Goal: Transaction & Acquisition: Obtain resource

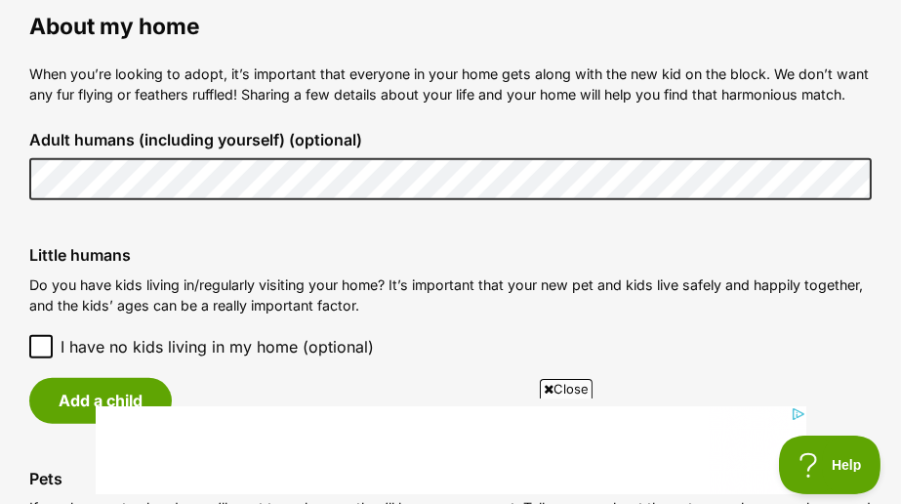
click at [41, 346] on icon at bounding box center [41, 347] width 14 height 14
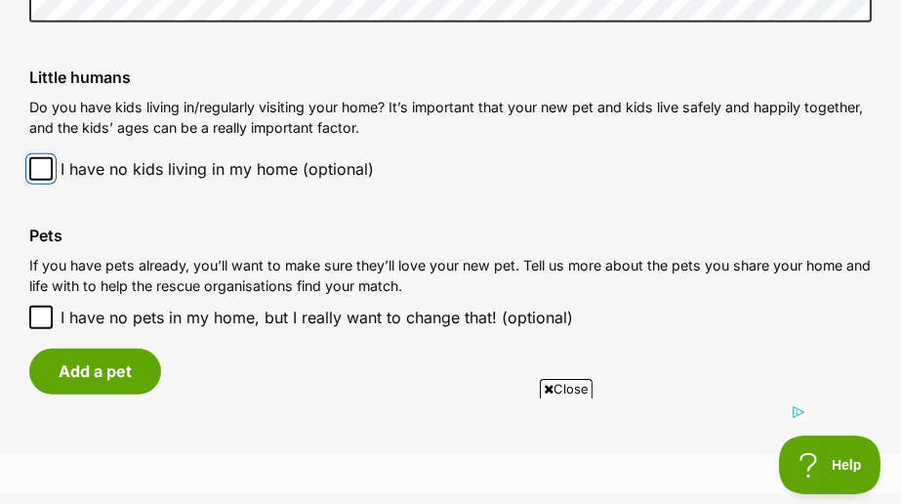
scroll to position [1653, 0]
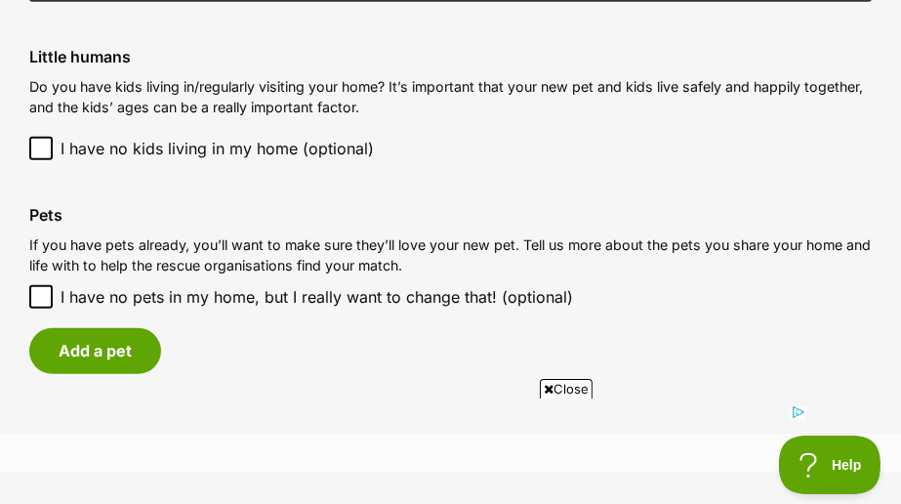
click at [41, 288] on span at bounding box center [40, 296] width 23 height 23
click at [35, 295] on icon at bounding box center [41, 297] width 14 height 14
click at [35, 295] on input "I have no pets in my home, but I really want to change that! (optional)" at bounding box center [40, 296] width 23 height 23
checkbox input "true"
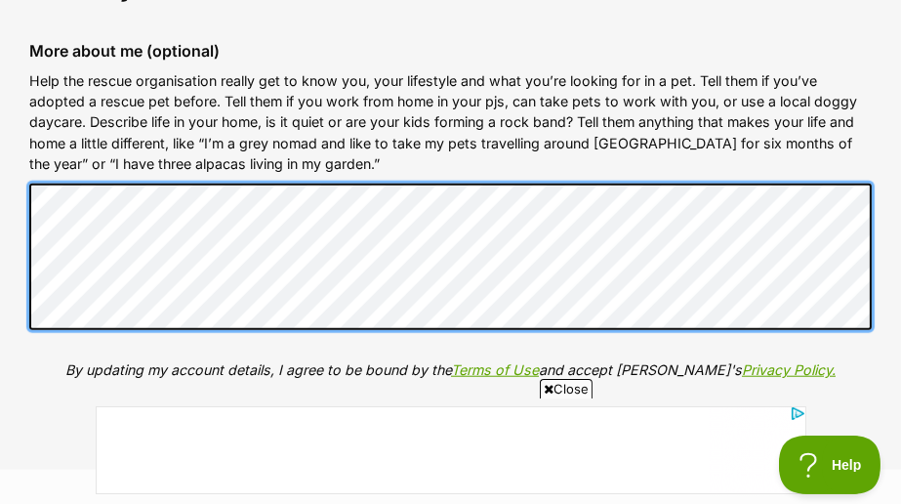
scroll to position [0, 0]
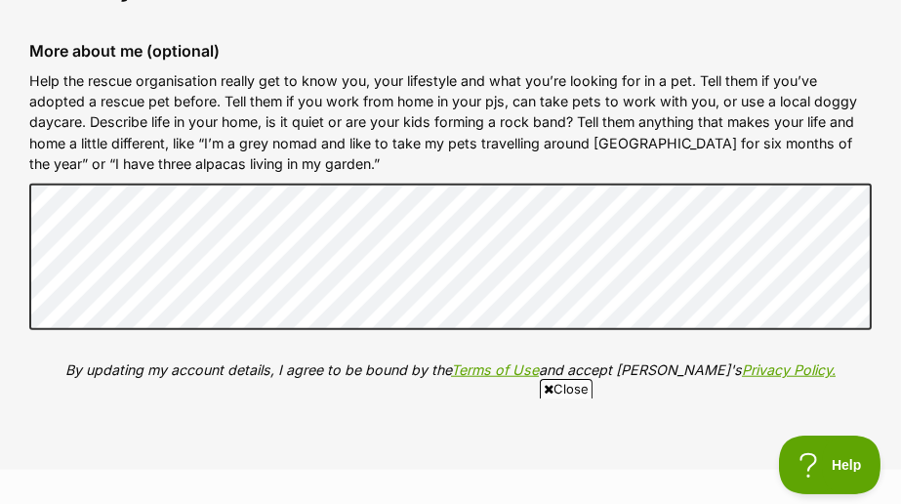
click at [24, 115] on div "More about me (optional) Help the rescue organisation really get to know you, y…" at bounding box center [451, 225] width 874 height 398
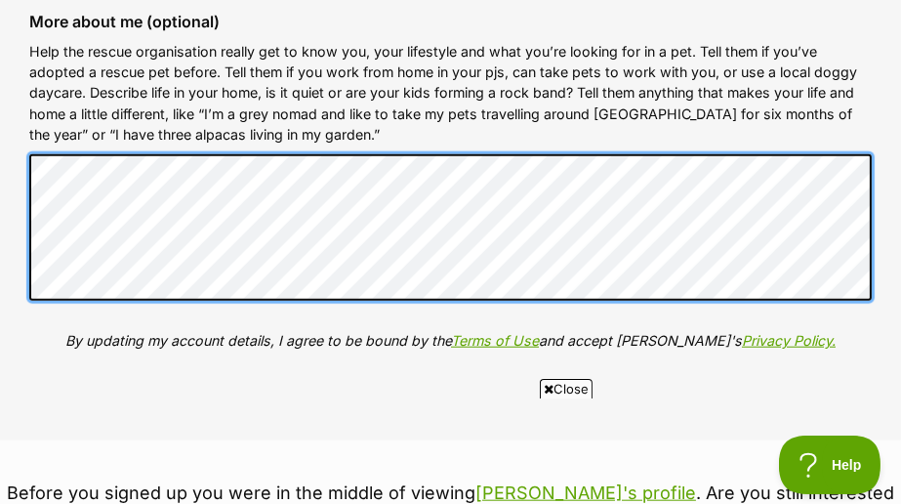
scroll to position [2141, 0]
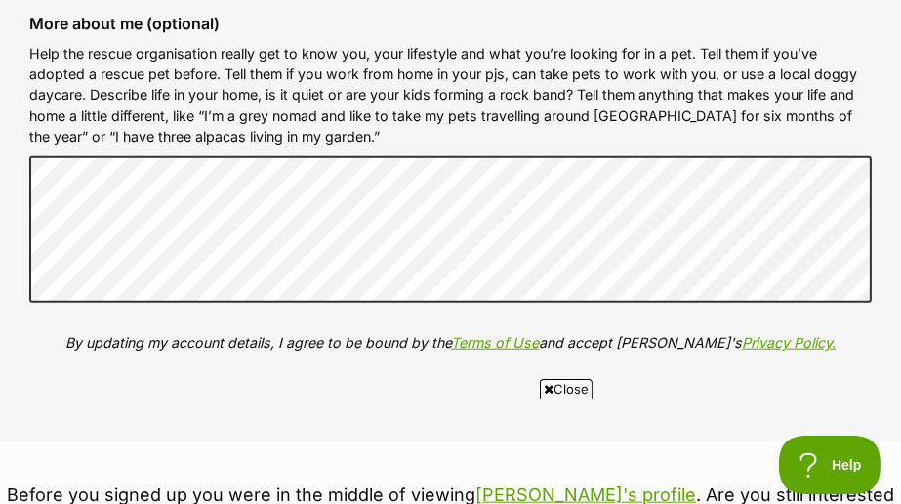
click at [865, 394] on fieldset "About my home More about me (optional) Help the rescue organisation really get …" at bounding box center [450, 181] width 901 height 522
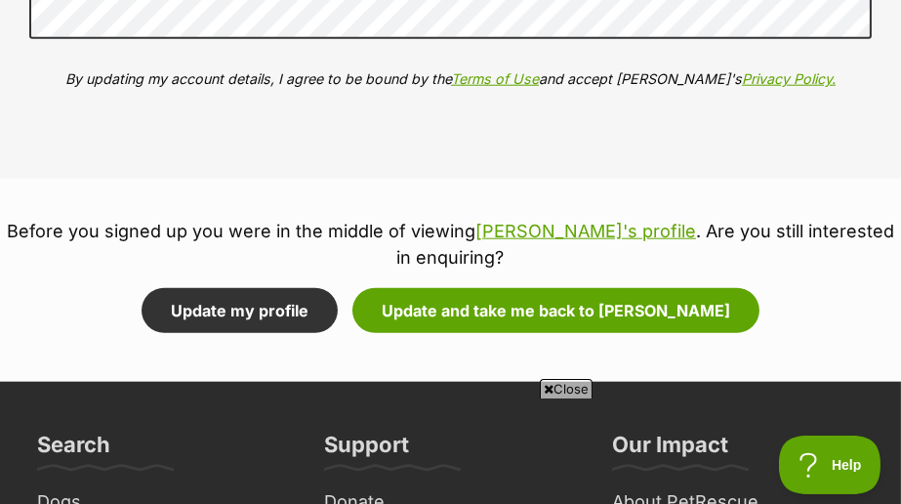
scroll to position [2425, 0]
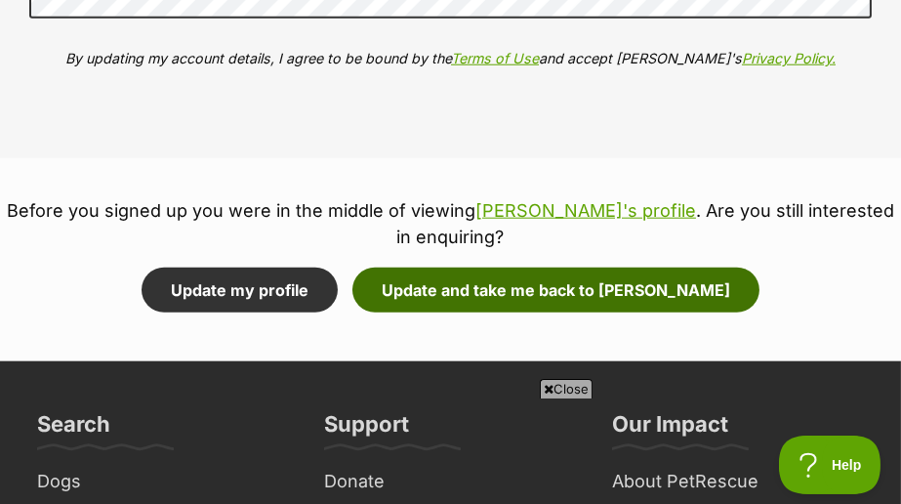
click at [575, 268] on button "Update and take me back to Odin" at bounding box center [556, 290] width 407 height 45
click at [577, 268] on button "Update and take me back to Odin" at bounding box center [556, 290] width 407 height 45
click at [577, 270] on button "Update and take me back to Odin" at bounding box center [556, 290] width 407 height 45
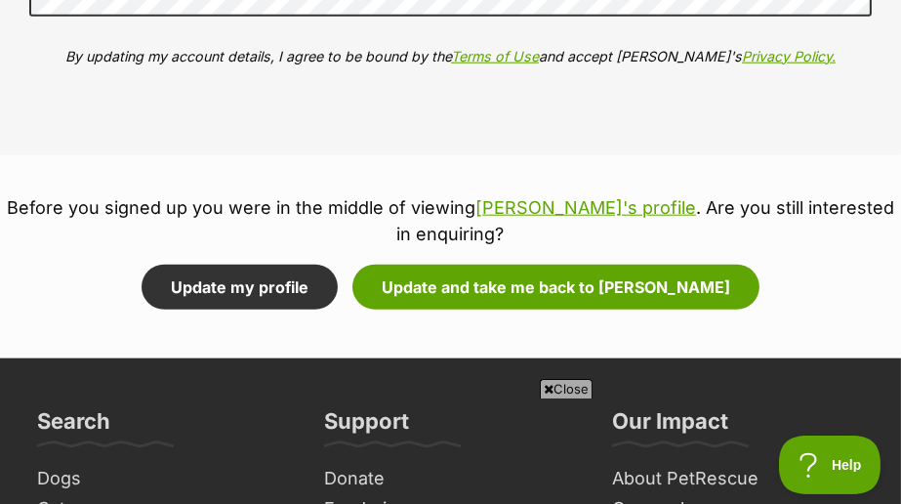
scroll to position [2462, 0]
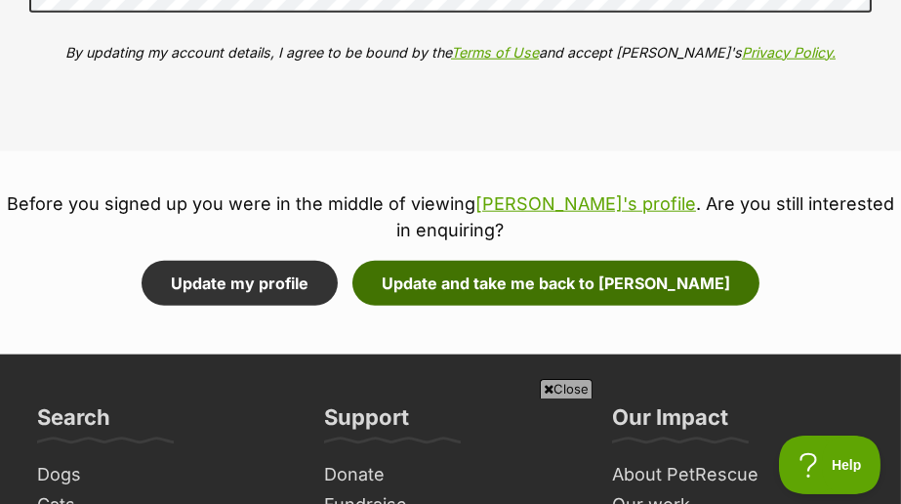
drag, startPoint x: 486, startPoint y: 253, endPoint x: 456, endPoint y: 257, distance: 30.5
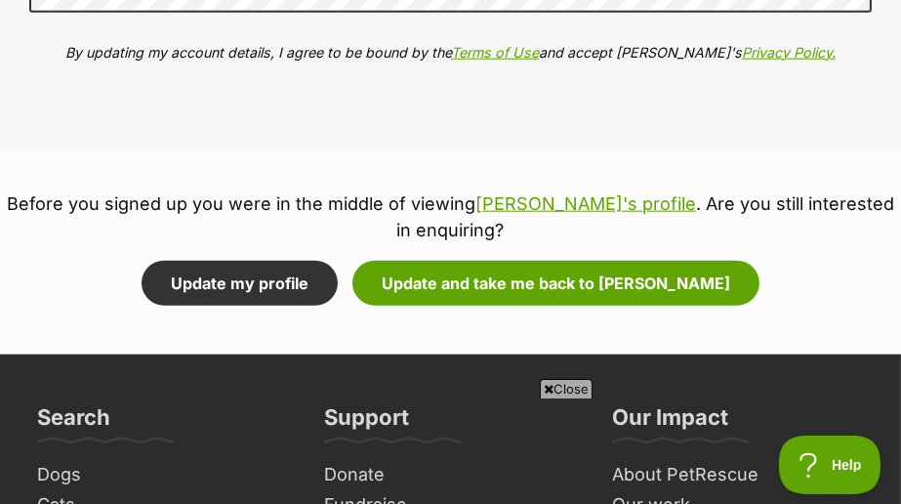
scroll to position [2556, 0]
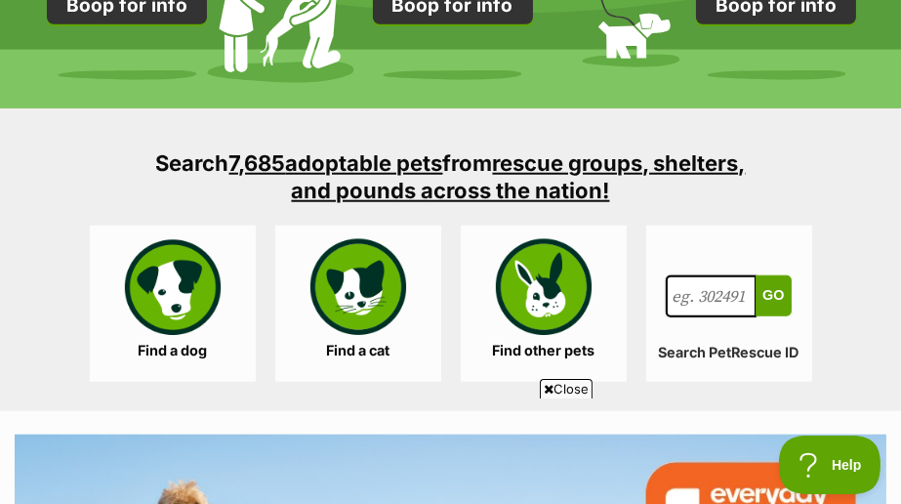
scroll to position [2326, 0]
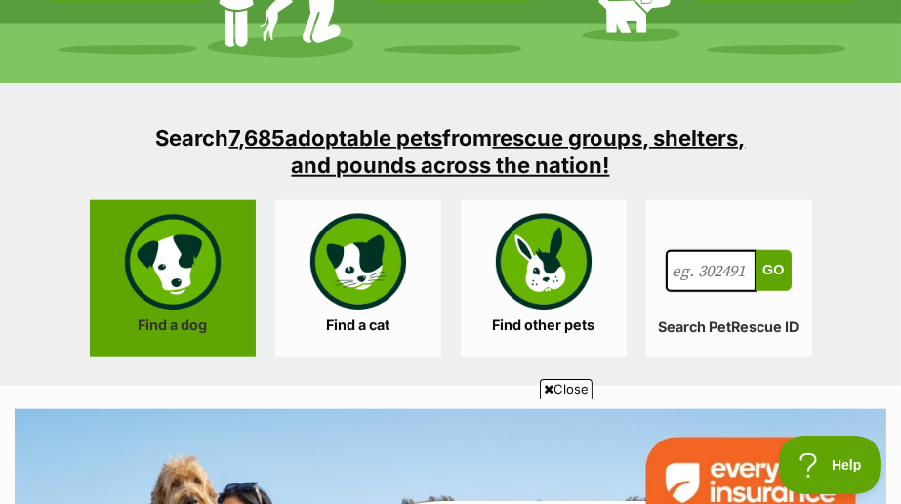
click at [178, 263] on link "Find a dog" at bounding box center [173, 278] width 166 height 156
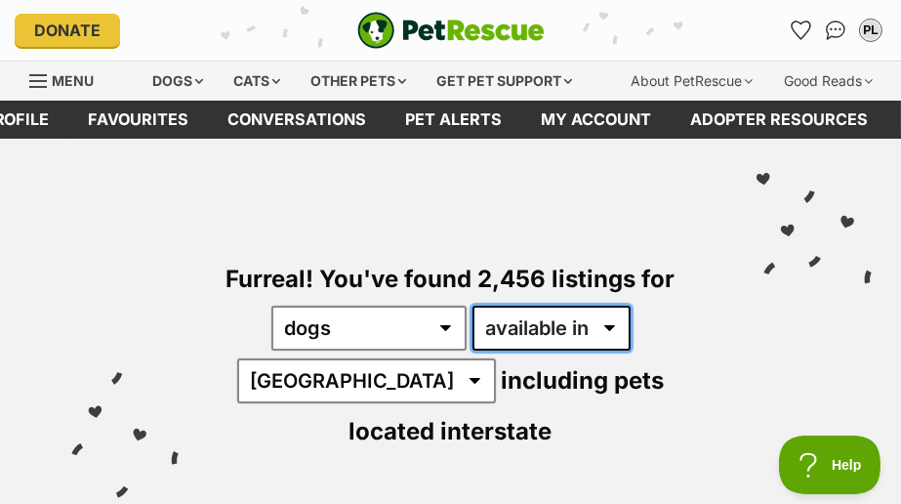
click at [610, 327] on select "available in located in" at bounding box center [552, 328] width 158 height 45
select select "disabled"
click at [473, 306] on select "available in located in" at bounding box center [552, 328] width 158 height 45
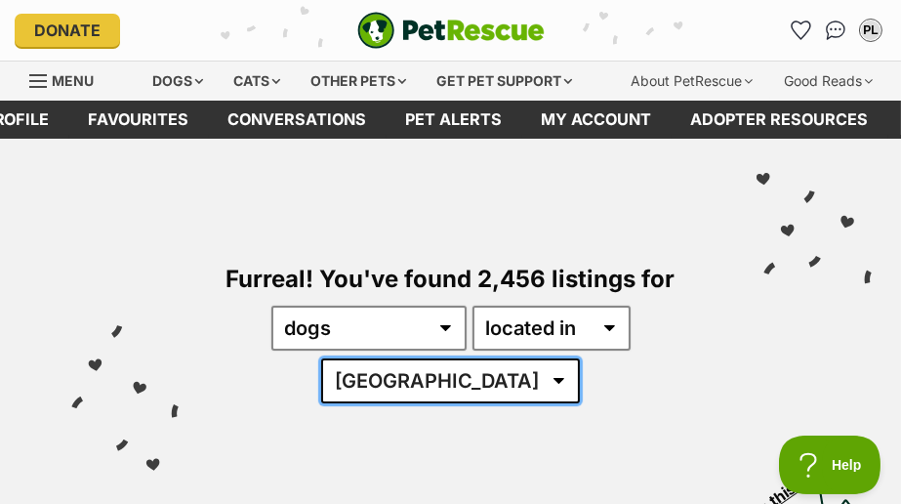
click at [498, 373] on select "[GEOGRAPHIC_DATA] [GEOGRAPHIC_DATA] [GEOGRAPHIC_DATA] [GEOGRAPHIC_DATA] [GEOGRA…" at bounding box center [450, 380] width 259 height 45
select select "VIC"
click at [381, 358] on select "[GEOGRAPHIC_DATA] [GEOGRAPHIC_DATA] [GEOGRAPHIC_DATA] [GEOGRAPHIC_DATA] [GEOGRA…" at bounding box center [450, 380] width 259 height 45
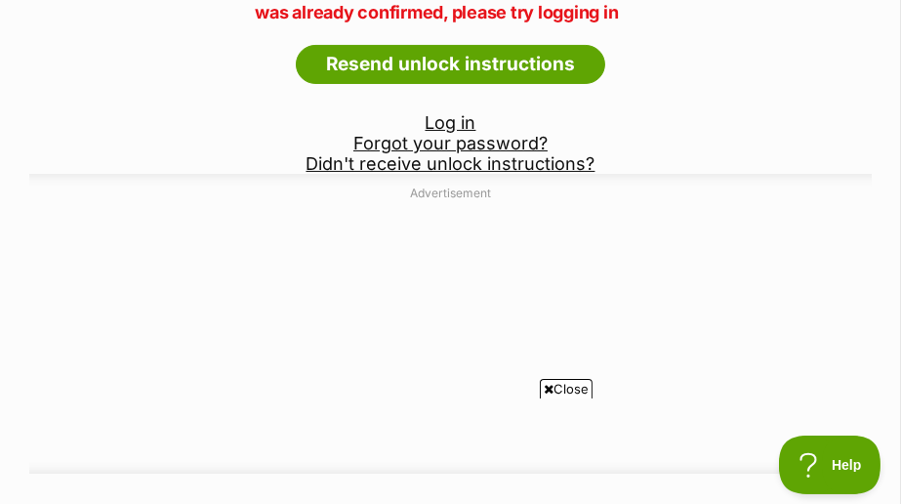
scroll to position [463, 0]
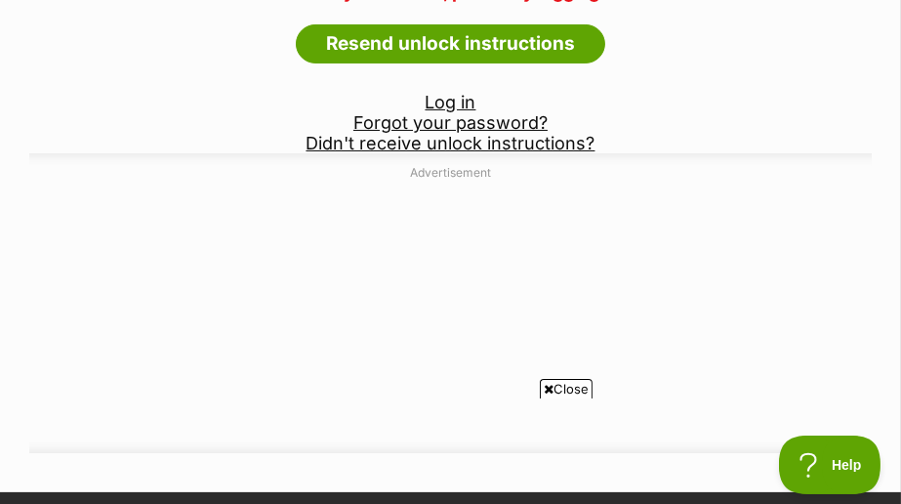
click at [458, 96] on link "Log in" at bounding box center [451, 102] width 51 height 21
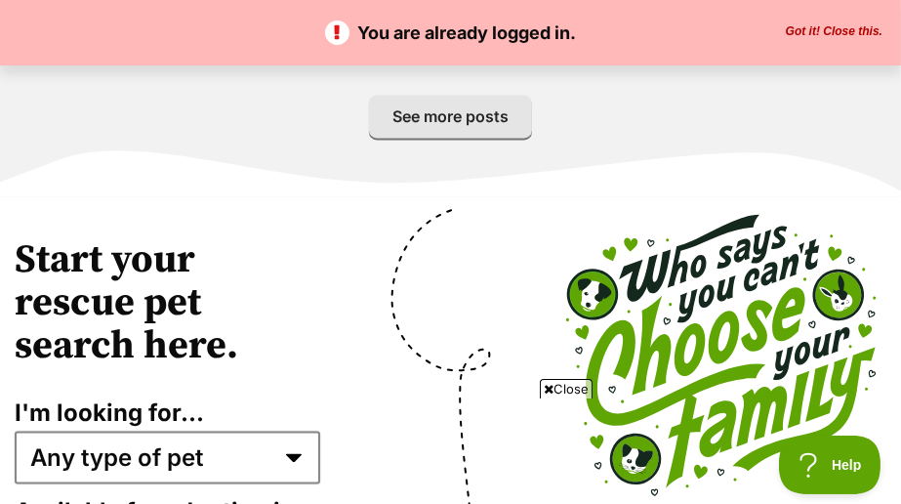
scroll to position [4599, 0]
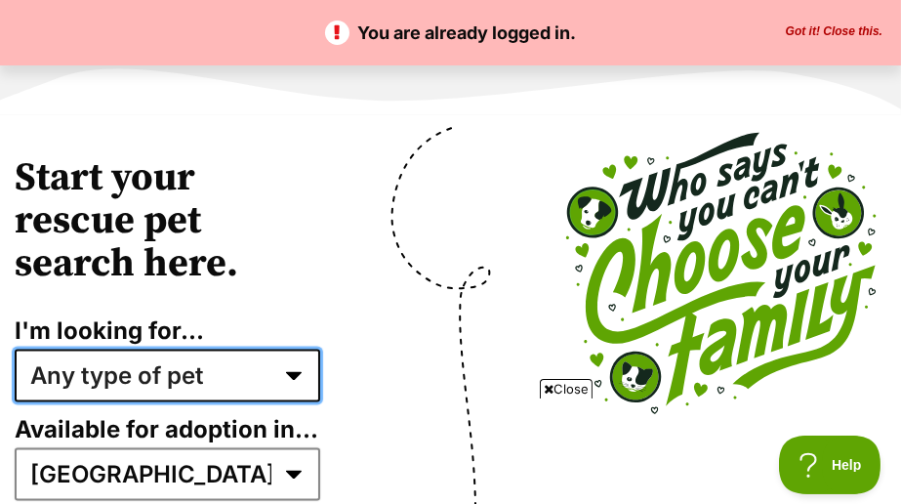
click at [289, 349] on select "Any type of pet Dogs Cats Other pets Pets looking for a home together Pets need…" at bounding box center [168, 375] width 306 height 53
select select "dogs"
click at [15, 349] on select "Any type of pet Dogs Cats Other pets Pets looking for a home together Pets need…" at bounding box center [168, 375] width 306 height 53
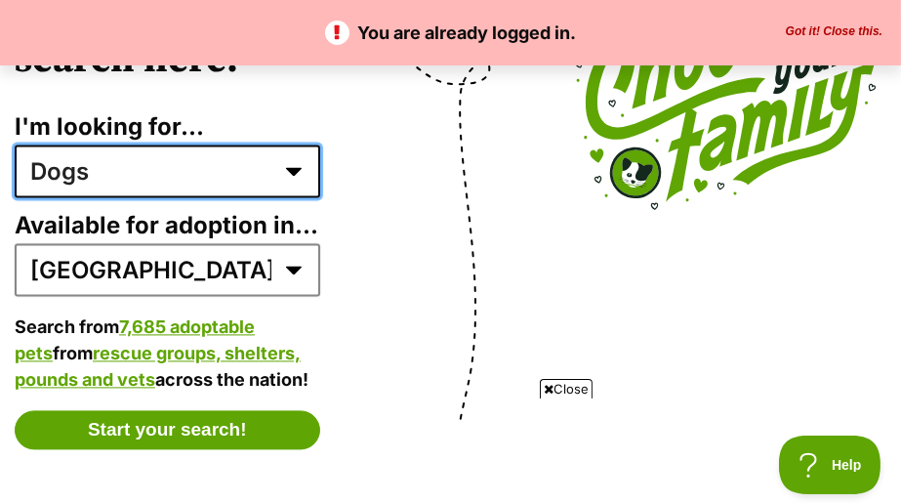
scroll to position [4805, 0]
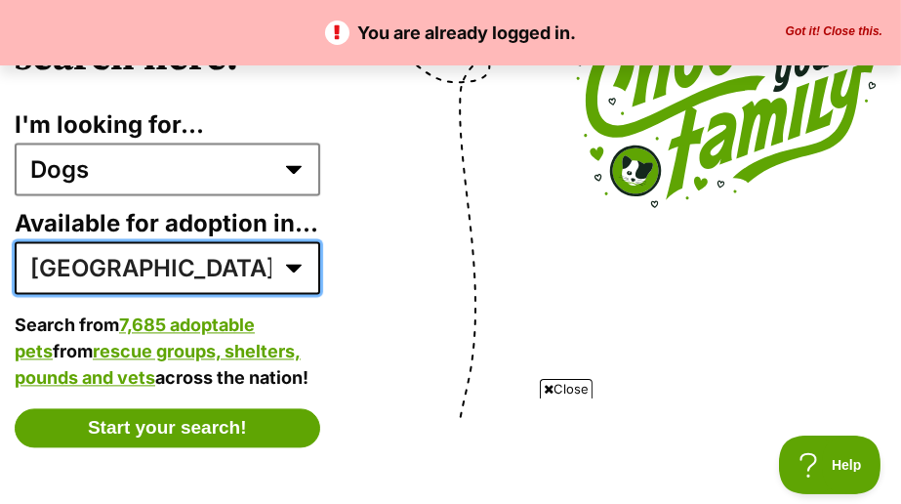
click at [156, 241] on select "Australia ACT NSW NT QLD SA TAS VIC WA" at bounding box center [168, 267] width 306 height 53
select select "2"
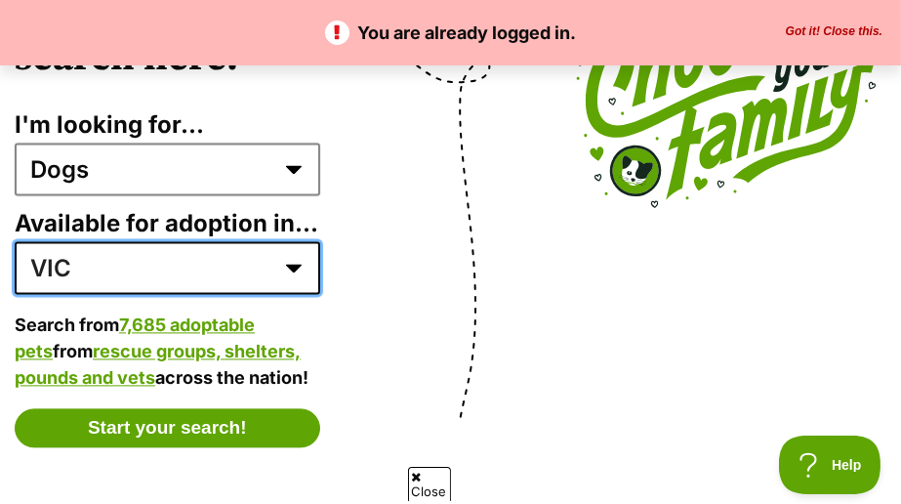
click at [15, 241] on select "Australia ACT NSW NT QLD SA TAS VIC WA" at bounding box center [168, 267] width 306 height 53
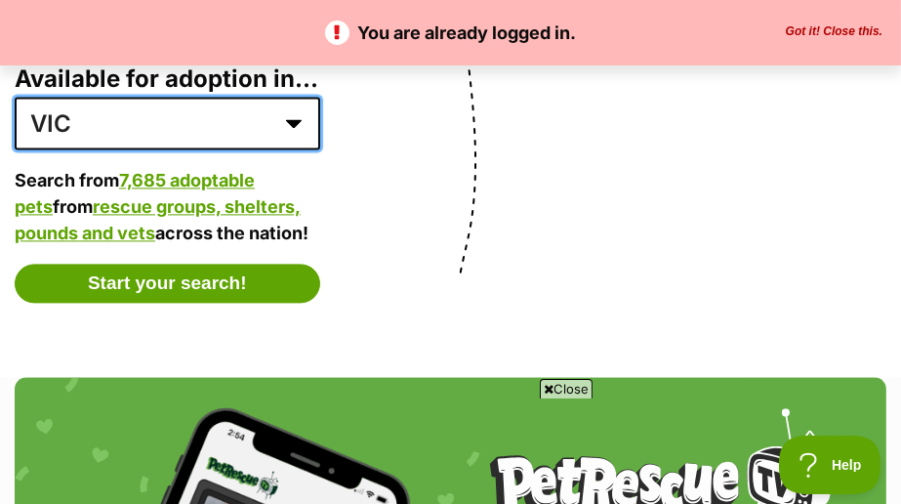
scroll to position [4967, 0]
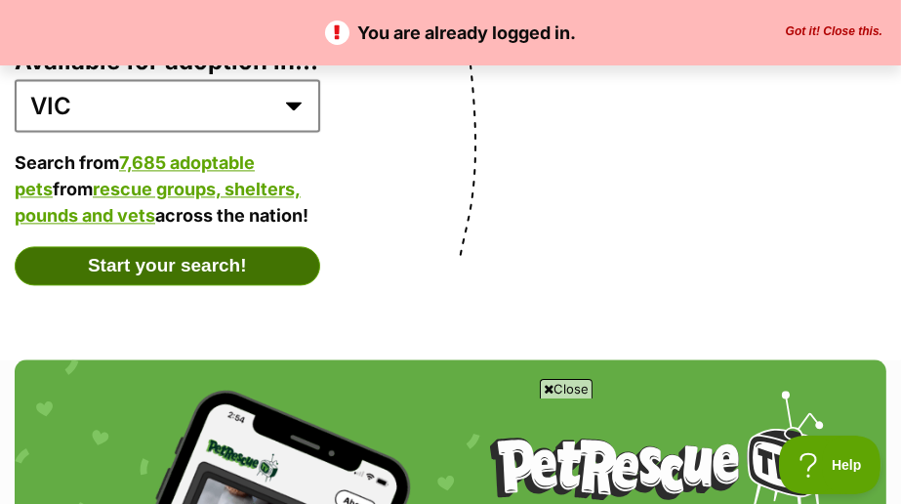
click at [143, 246] on button "Start your search!" at bounding box center [168, 265] width 306 height 39
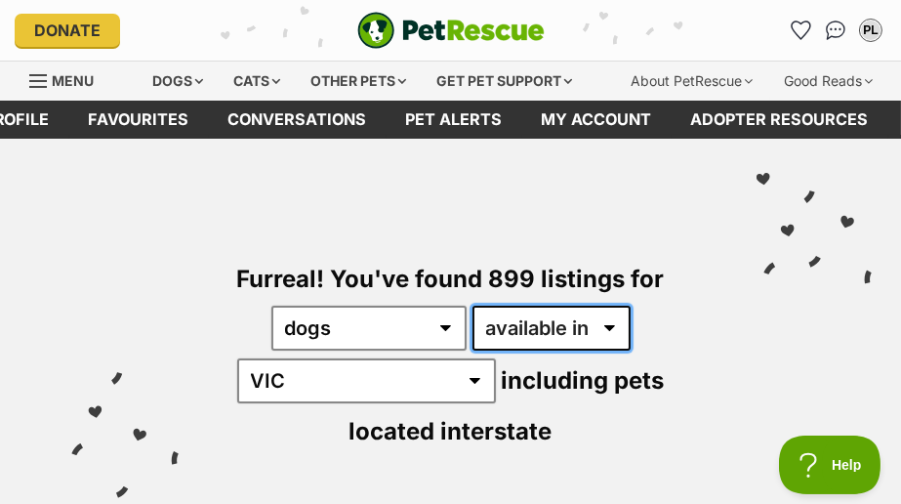
click at [610, 322] on select "available in located in" at bounding box center [552, 328] width 158 height 45
select select "disabled"
click at [473, 306] on select "available in located in" at bounding box center [552, 328] width 158 height 45
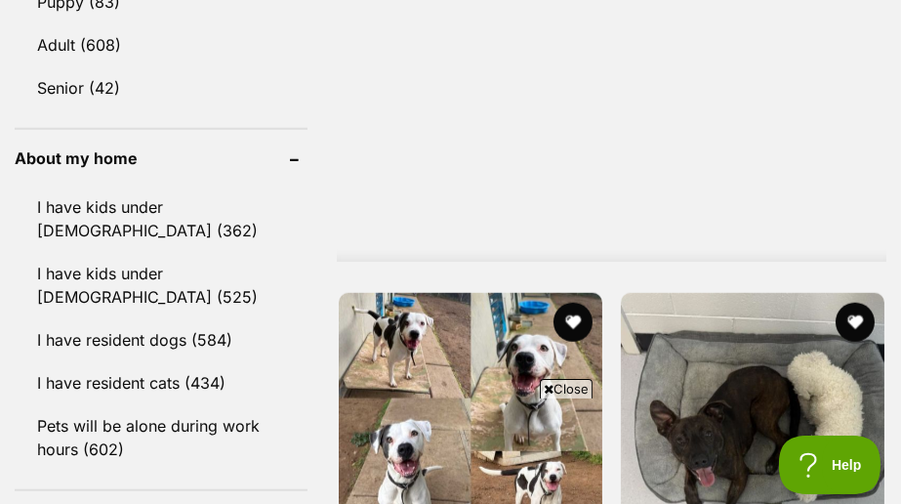
scroll to position [2182, 0]
